Goal: Task Accomplishment & Management: Manage account settings

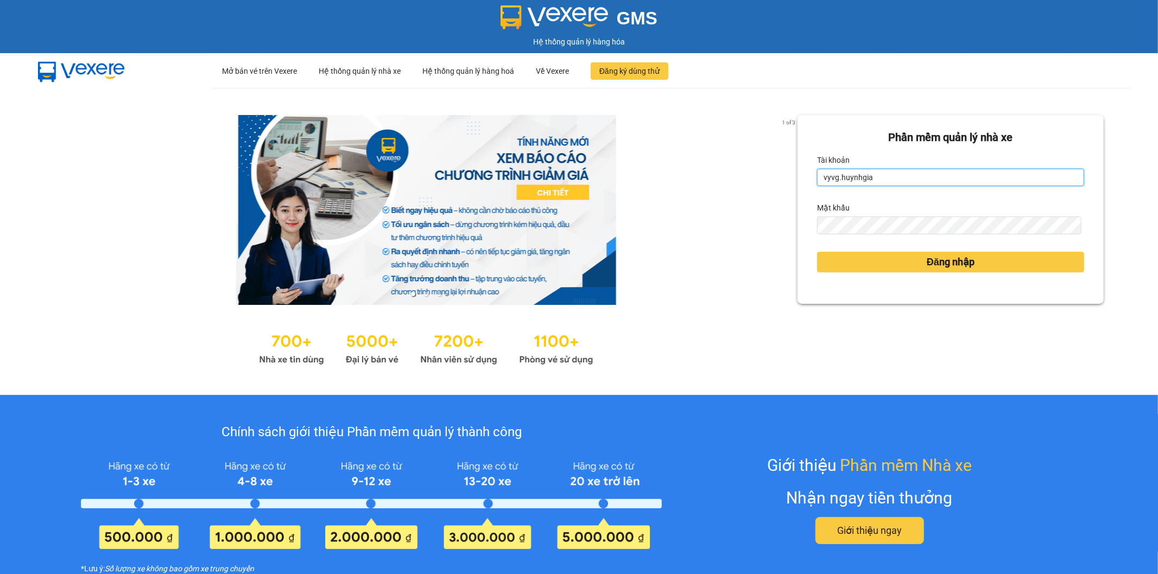
click at [936, 173] on input "vyvg.huynhgia" at bounding box center [950, 177] width 267 height 17
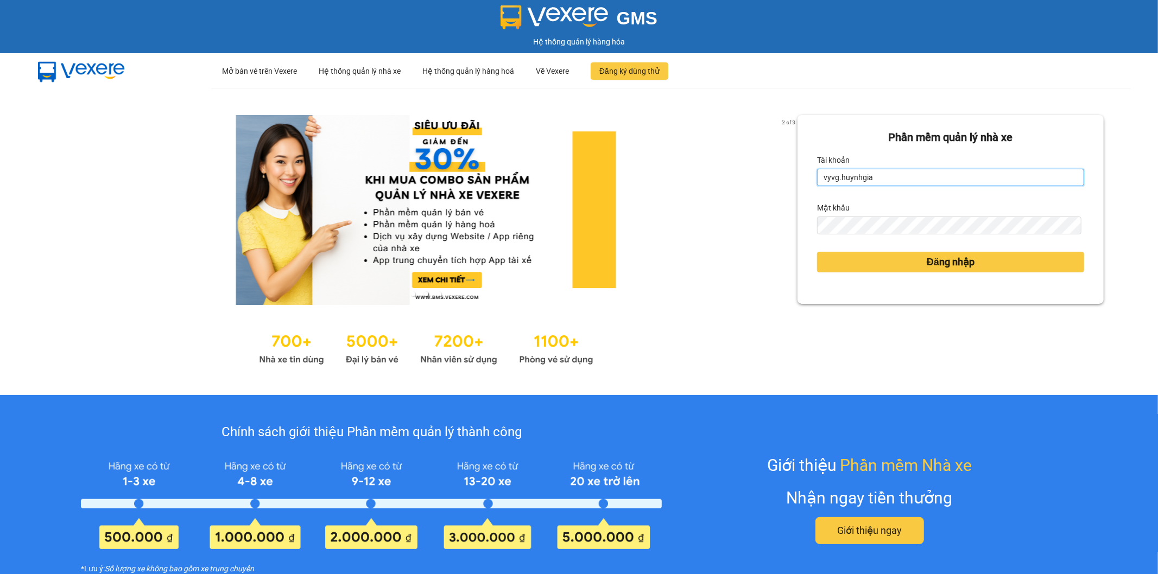
type input "thanhhoai.huynhgia"
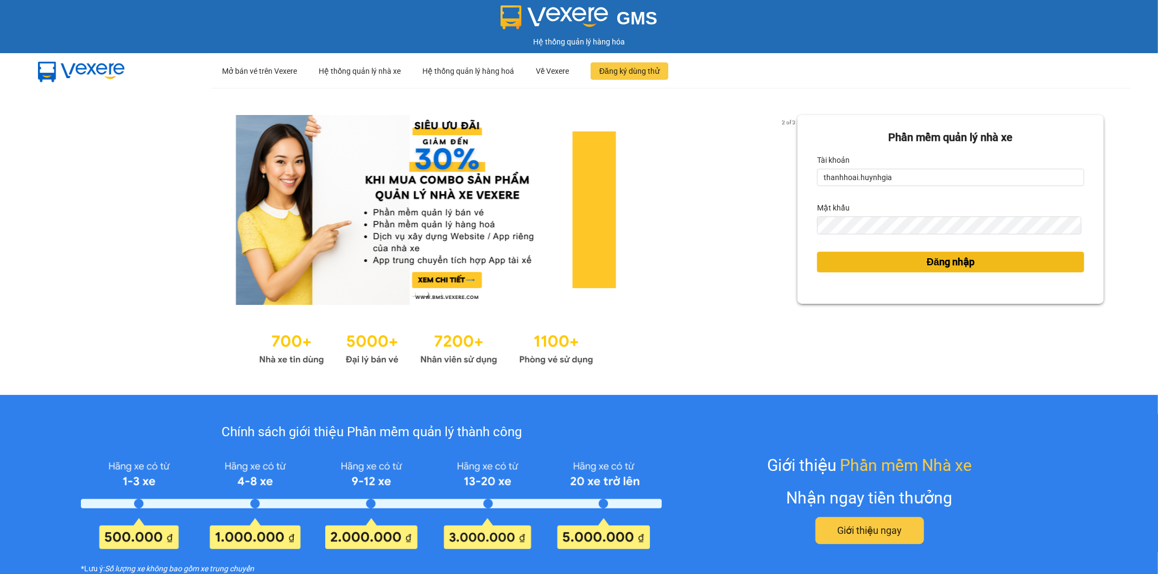
click at [929, 263] on span "Đăng nhập" at bounding box center [951, 262] width 48 height 15
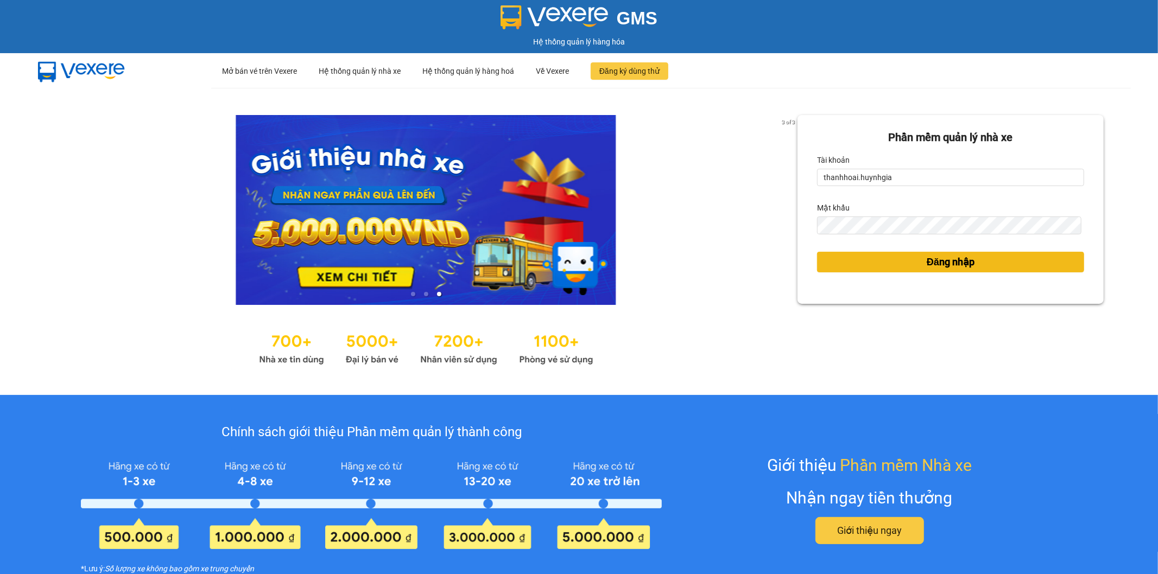
click at [945, 264] on span "Đăng nhập" at bounding box center [951, 262] width 48 height 15
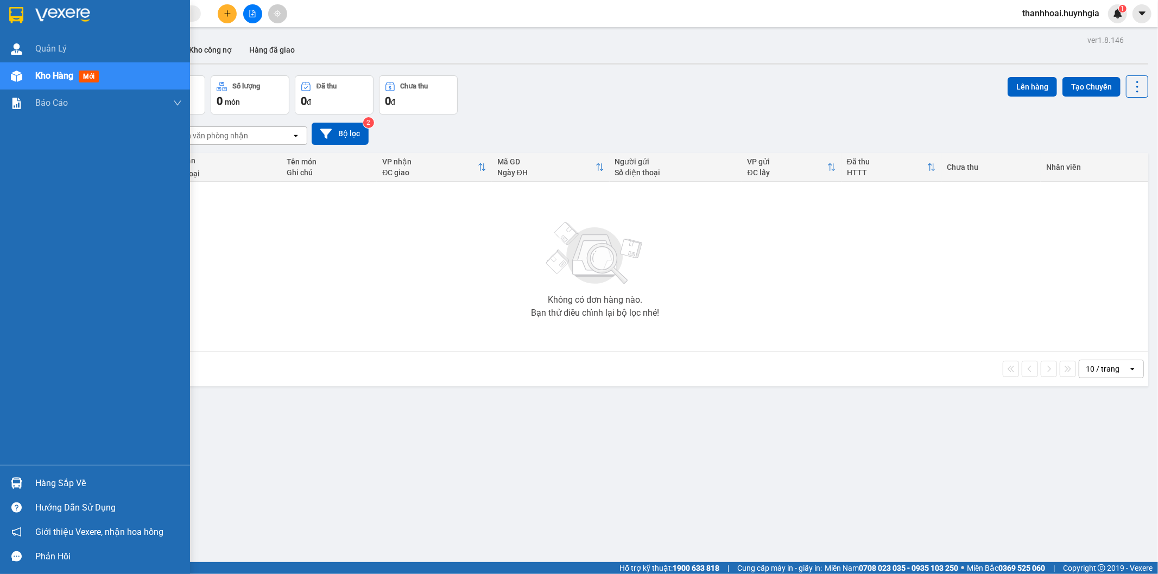
click at [46, 481] on div "Hàng sắp về" at bounding box center [108, 484] width 147 height 16
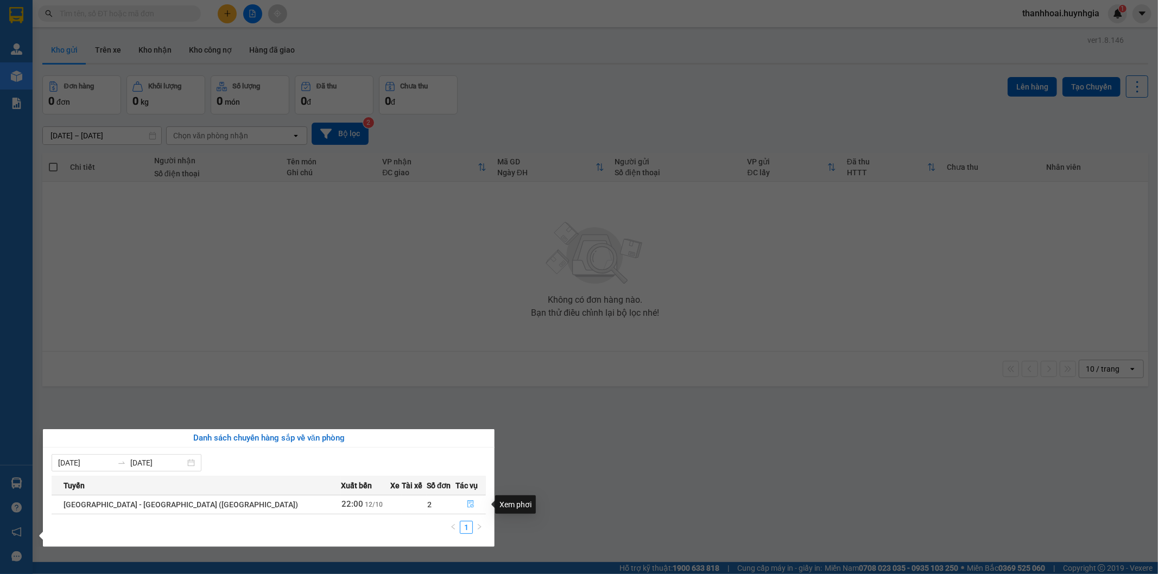
click at [468, 507] on icon "file-done" at bounding box center [471, 505] width 7 height 8
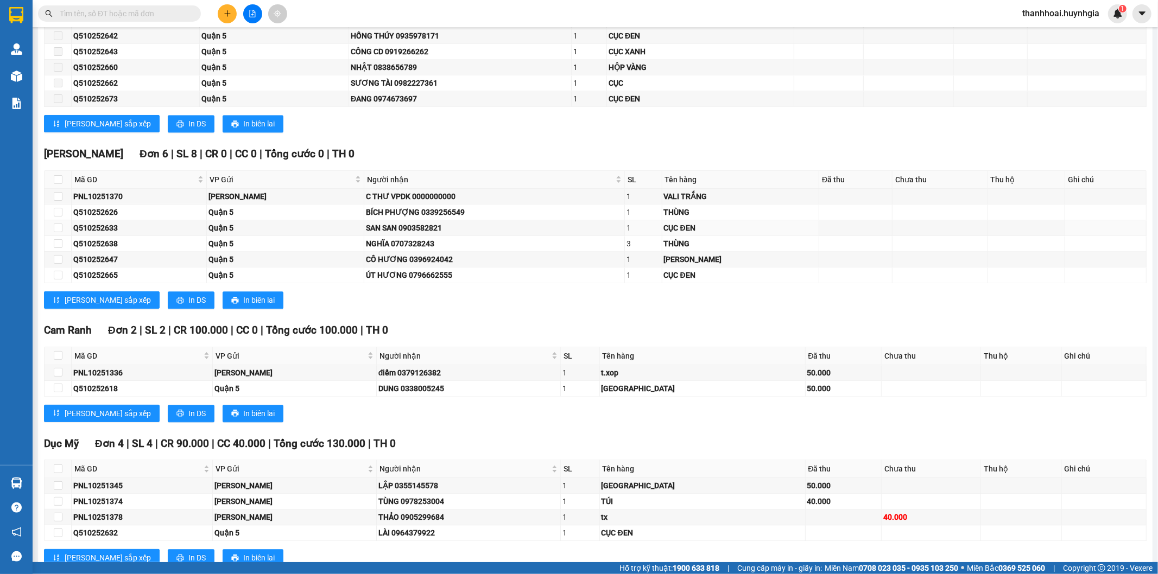
scroll to position [2232, 0]
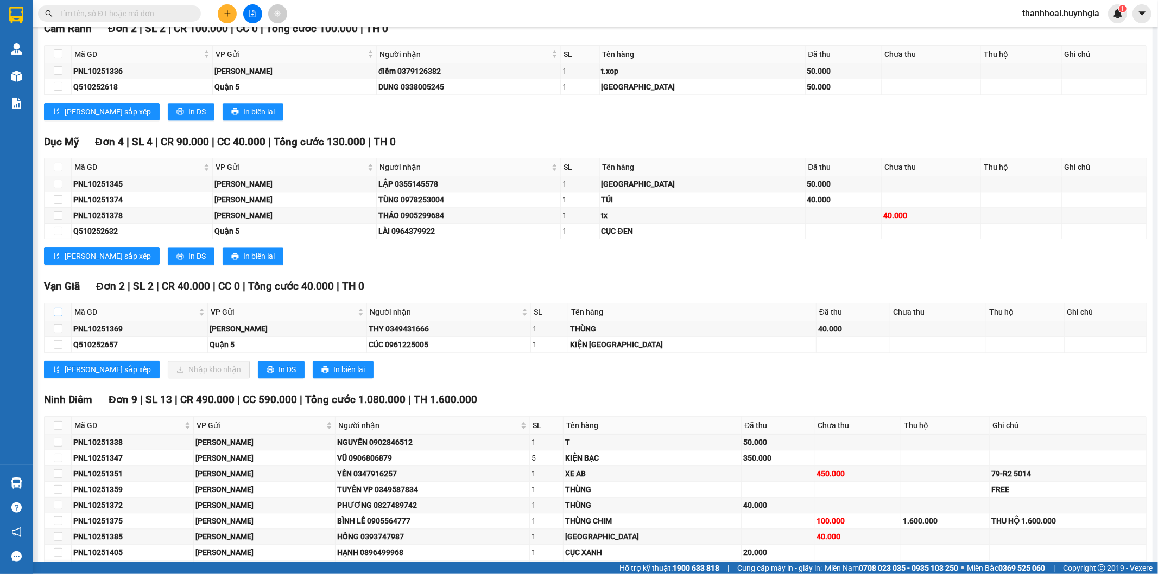
click at [56, 315] on input "checkbox" at bounding box center [58, 312] width 9 height 9
checkbox input "true"
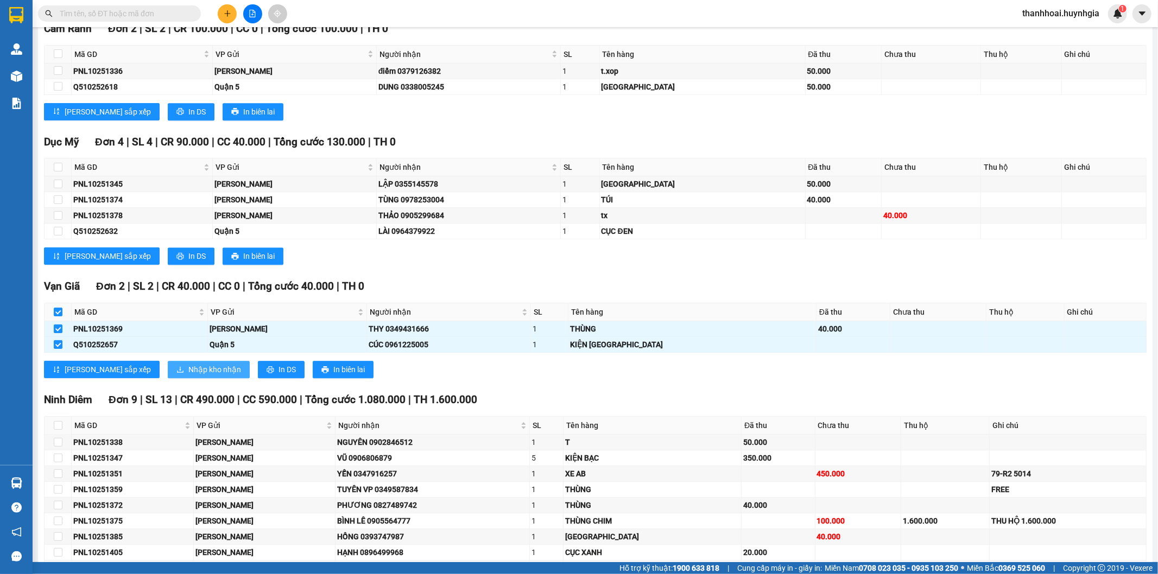
click at [188, 376] on span "Nhập kho nhận" at bounding box center [214, 370] width 53 height 12
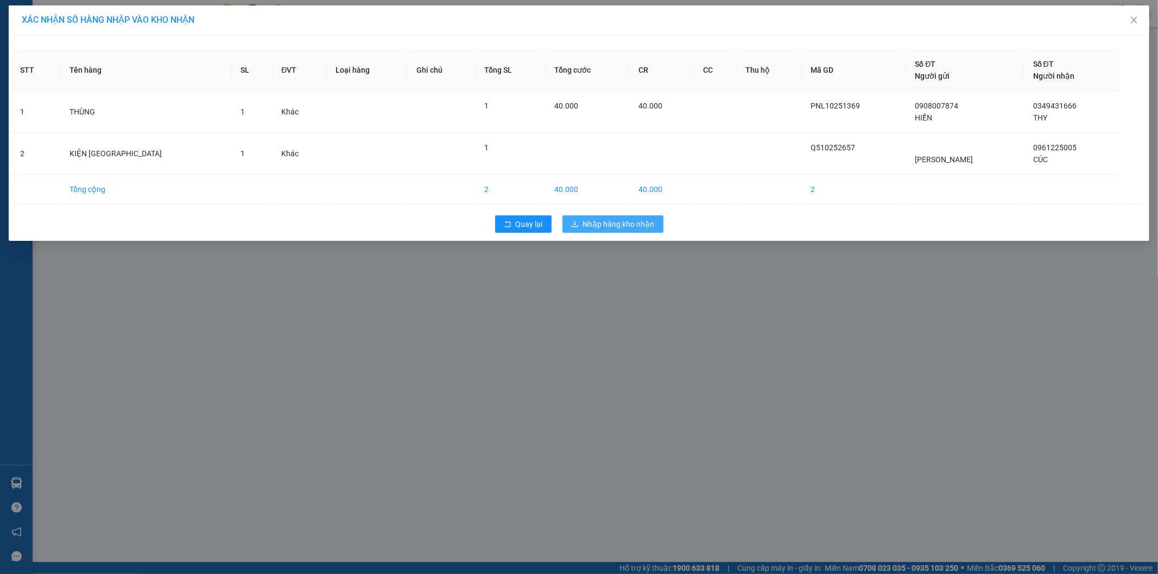
click at [620, 220] on span "Nhập hàng kho nhận" at bounding box center [619, 224] width 72 height 12
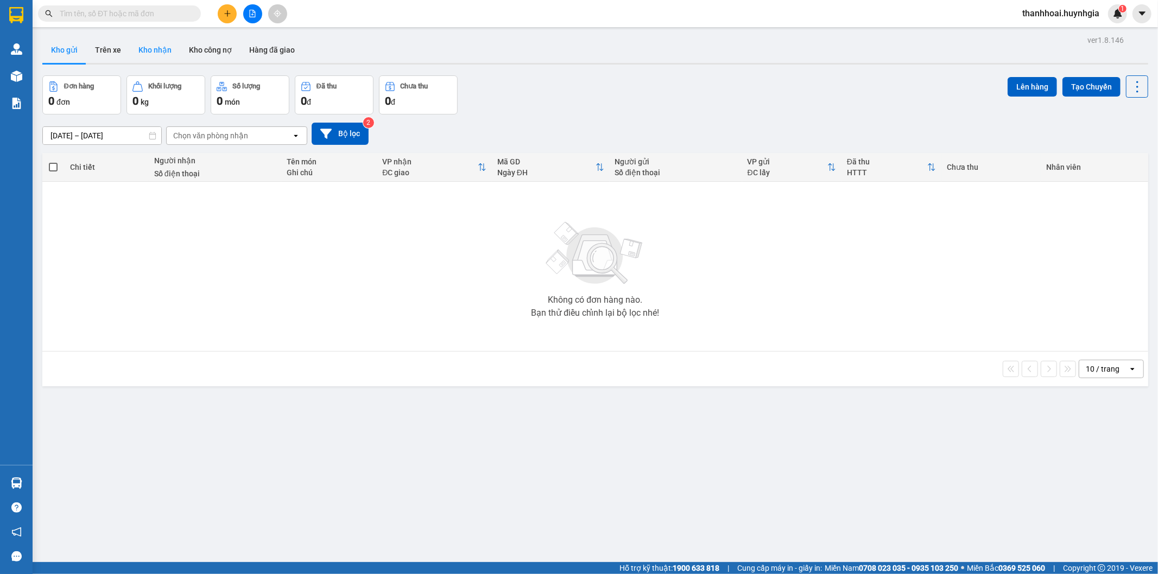
click at [146, 49] on button "Kho nhận" at bounding box center [155, 50] width 50 height 26
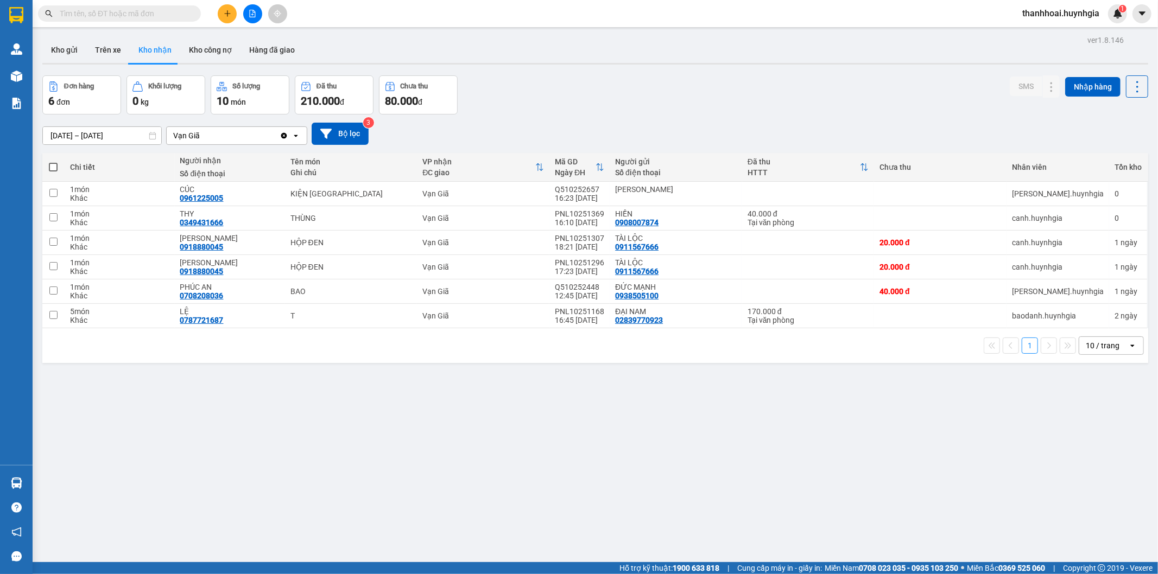
click at [408, 433] on div "ver 1.8.146 Kho gửi Trên xe Kho nhận Kho công nợ Hàng đã giao Đơn hàng 6 đơn Kh…" at bounding box center [595, 320] width 1115 height 574
click at [634, 108] on div "Đơn hàng 6 đơn Khối lượng 0 kg Số lượng 10 món Đã thu 210.000 đ Chưa thu 80.000…" at bounding box center [595, 94] width 1106 height 39
